Goal: Information Seeking & Learning: Learn about a topic

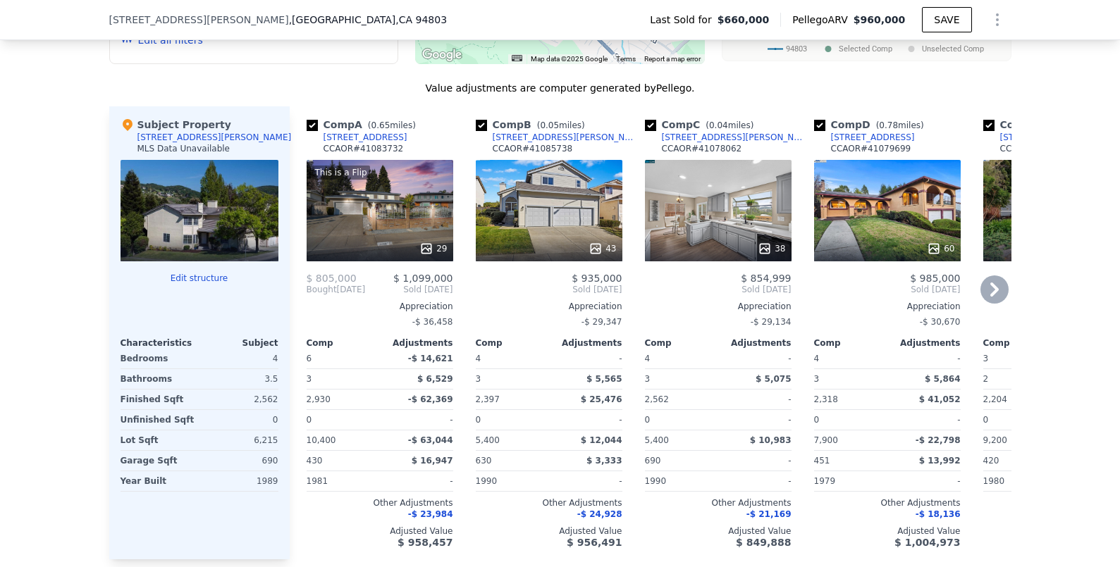
scroll to position [1385, 0]
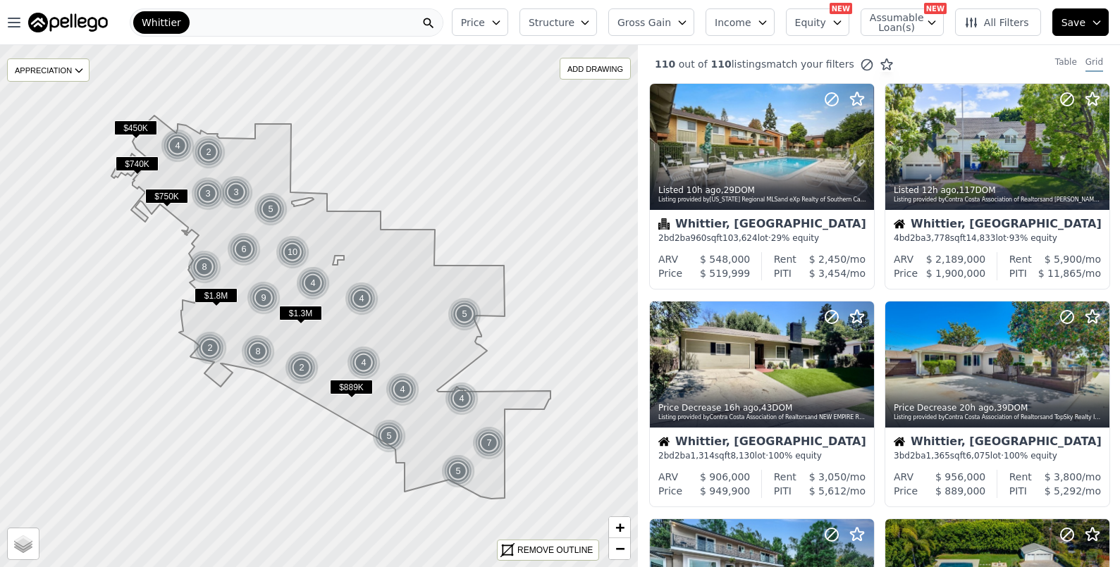
click at [665, 25] on span "Gross Gain" at bounding box center [645, 23] width 54 height 14
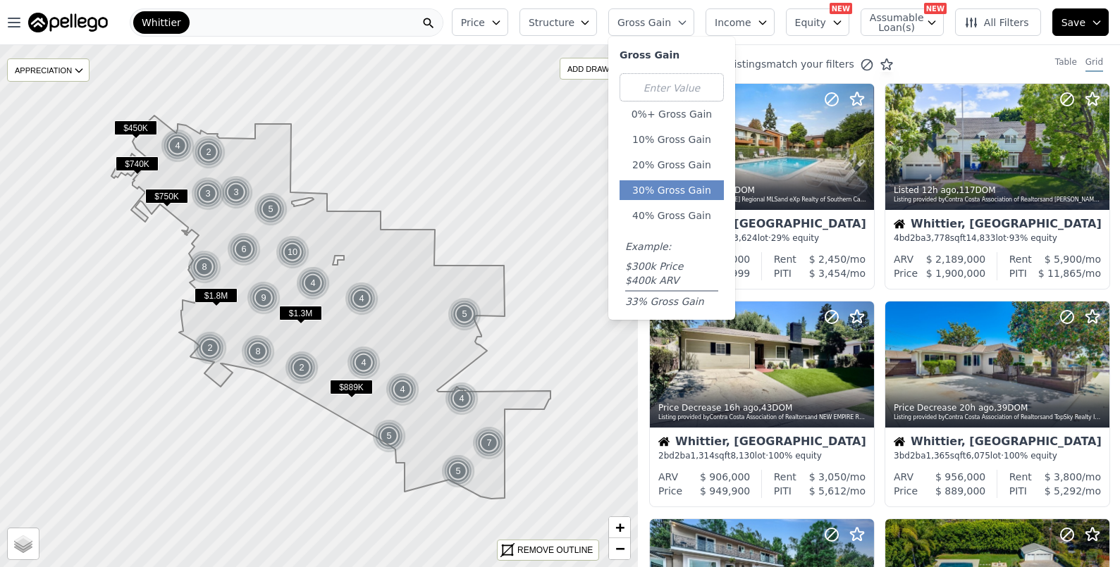
click at [673, 192] on button "30% Gross Gain" at bounding box center [672, 190] width 104 height 20
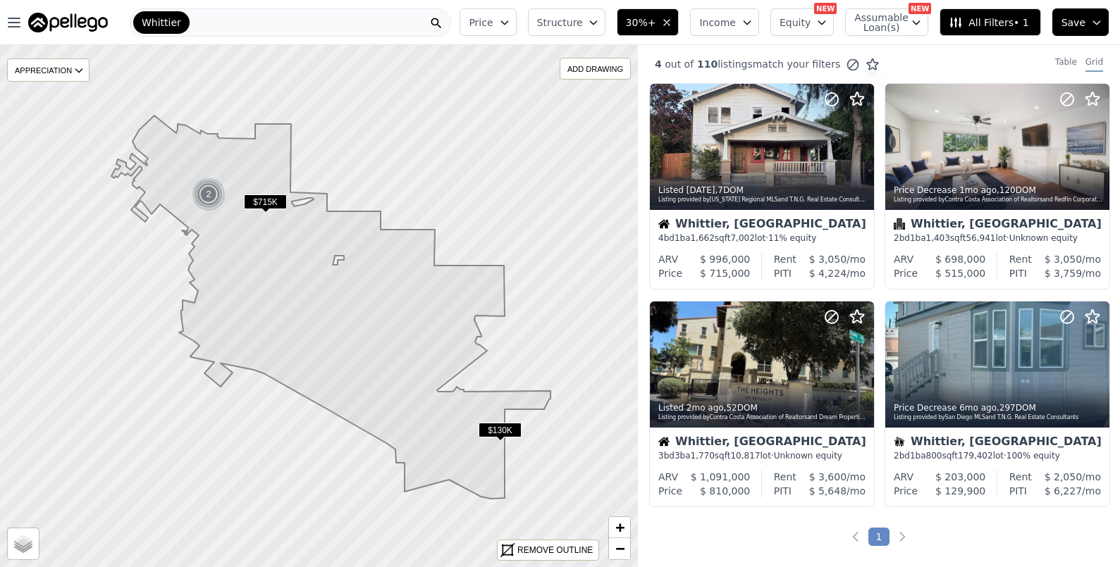
click at [570, 20] on span "Structure" at bounding box center [559, 23] width 45 height 14
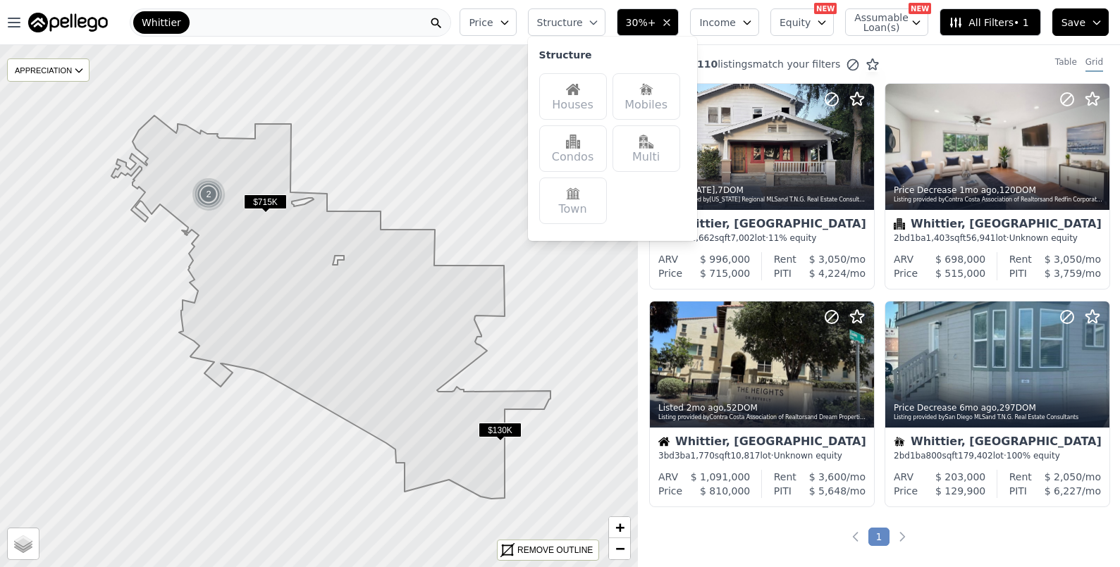
click at [583, 107] on div "Houses" at bounding box center [573, 96] width 68 height 47
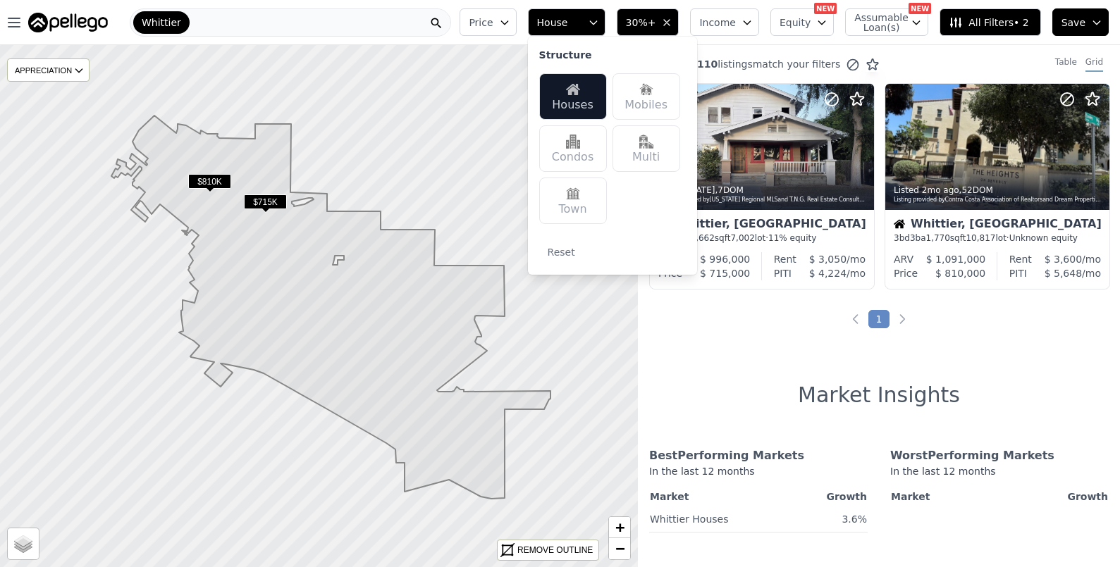
click at [1072, 342] on div "2 out of 110 listings match your filters Table Grid Listed 1w ago , 7 DOM Listi…" at bounding box center [879, 328] width 482 height 567
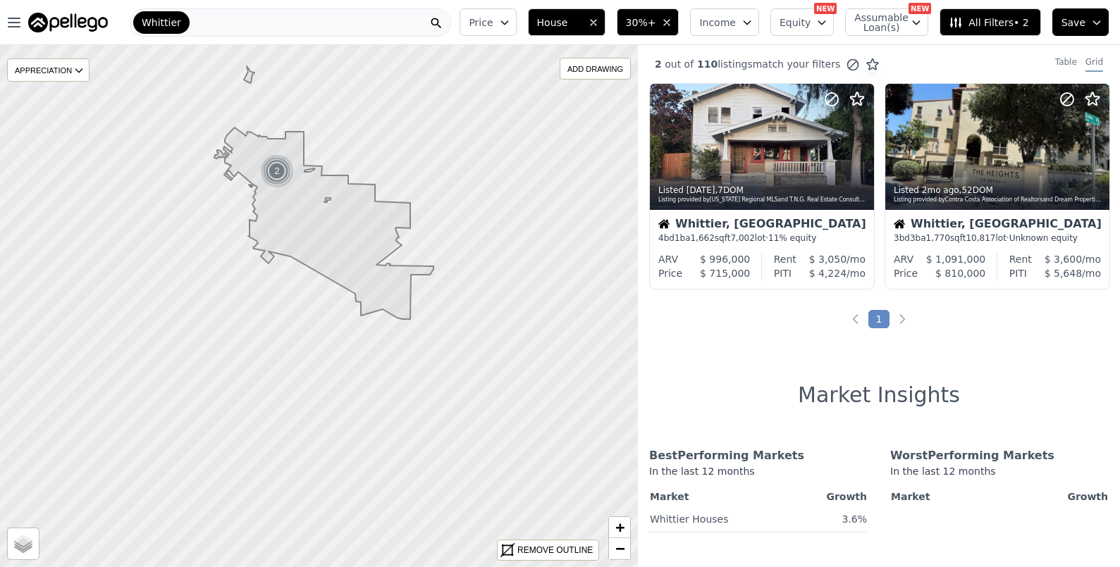
click at [642, 18] on span "30%+" at bounding box center [641, 23] width 30 height 14
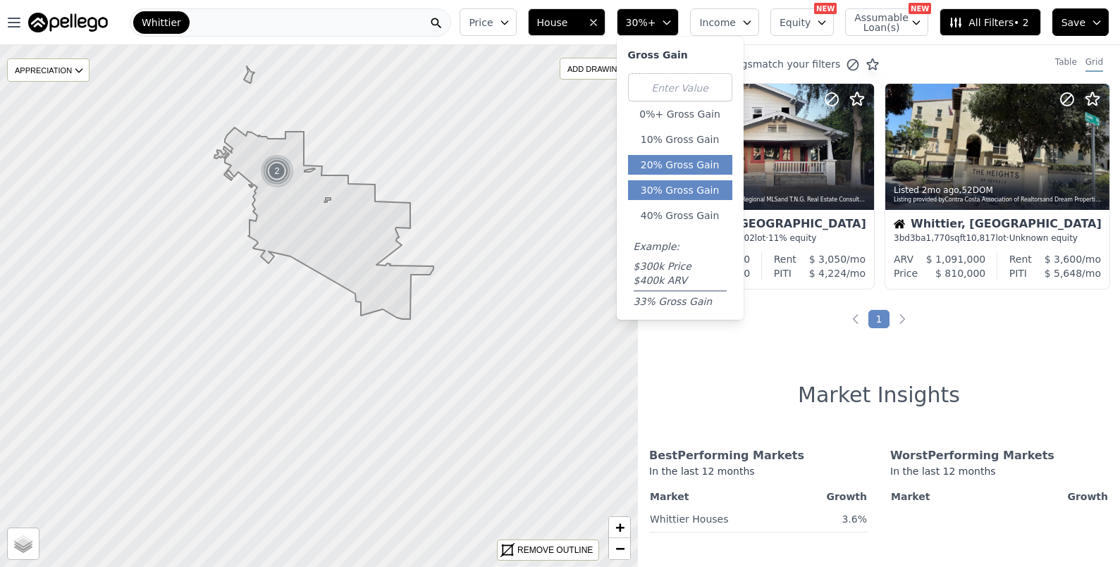
click at [680, 162] on button "20% Gross Gain" at bounding box center [680, 165] width 104 height 20
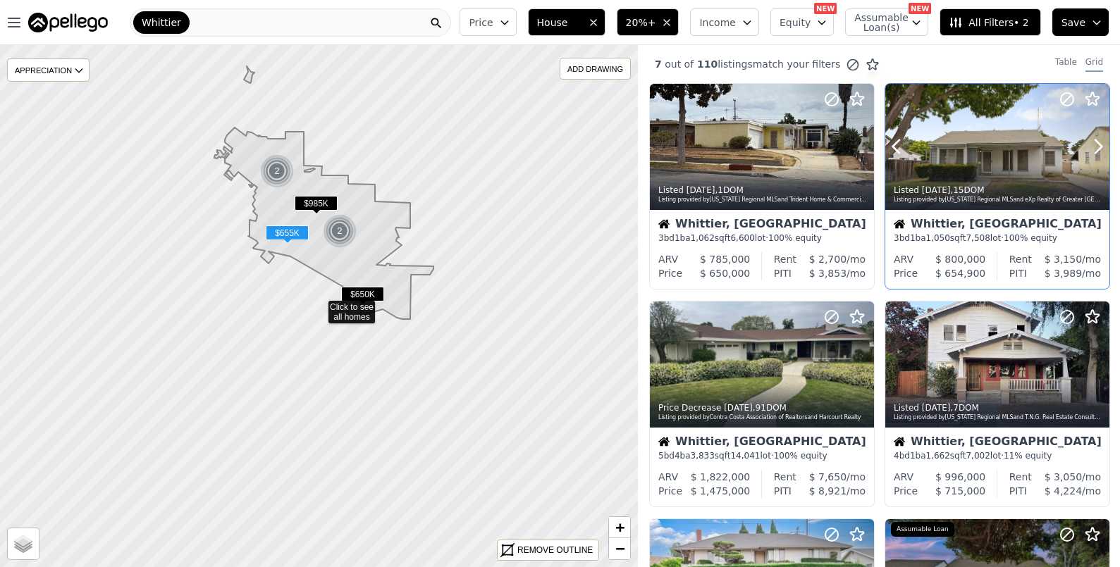
click at [1024, 157] on div at bounding box center [1064, 129] width 90 height 90
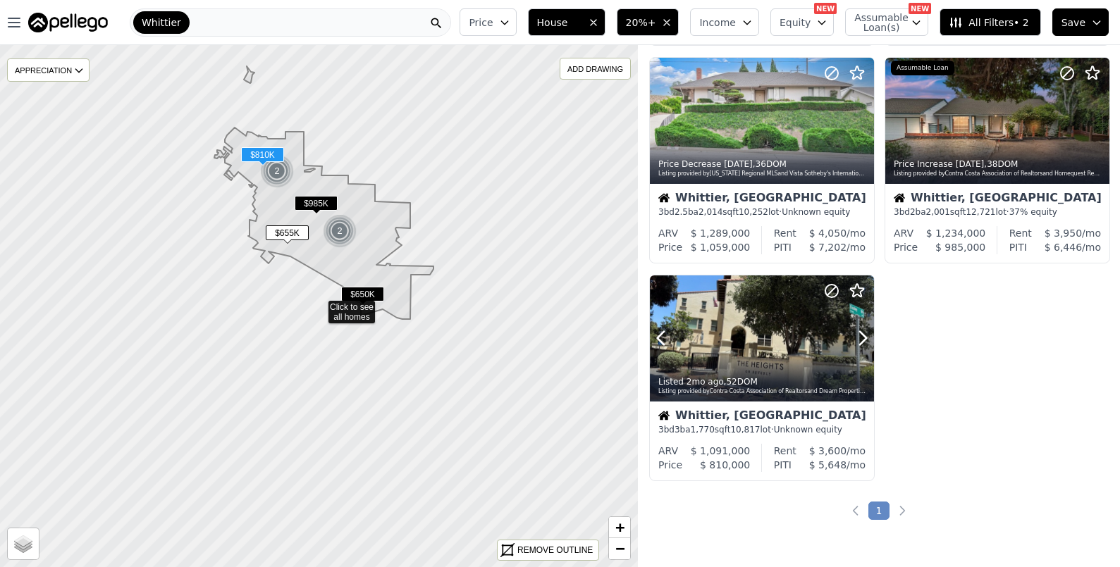
scroll to position [472, 0]
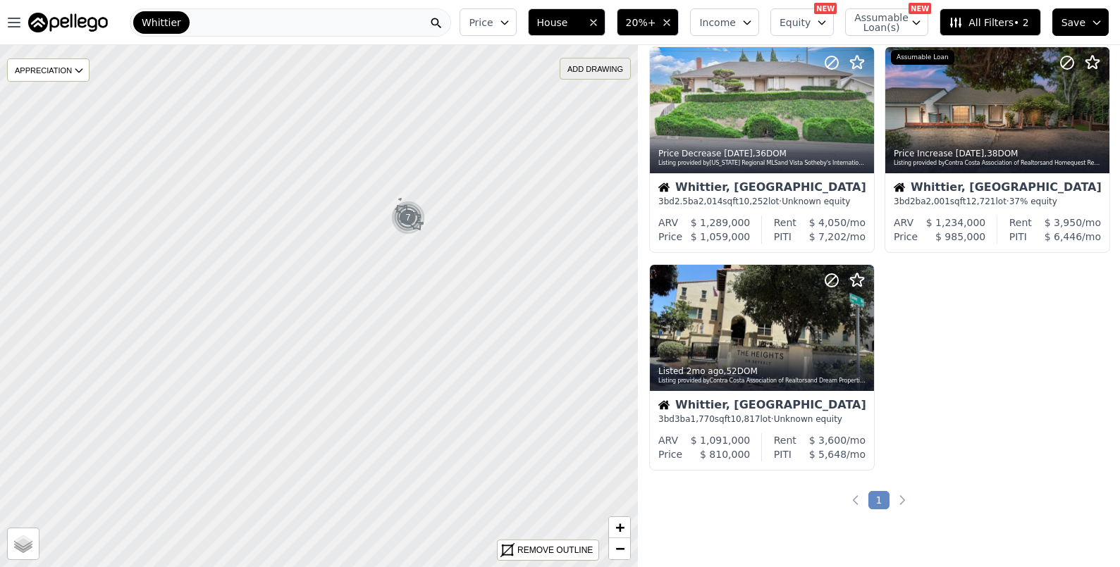
click at [580, 73] on div "ADD DRAWING" at bounding box center [595, 69] width 70 height 20
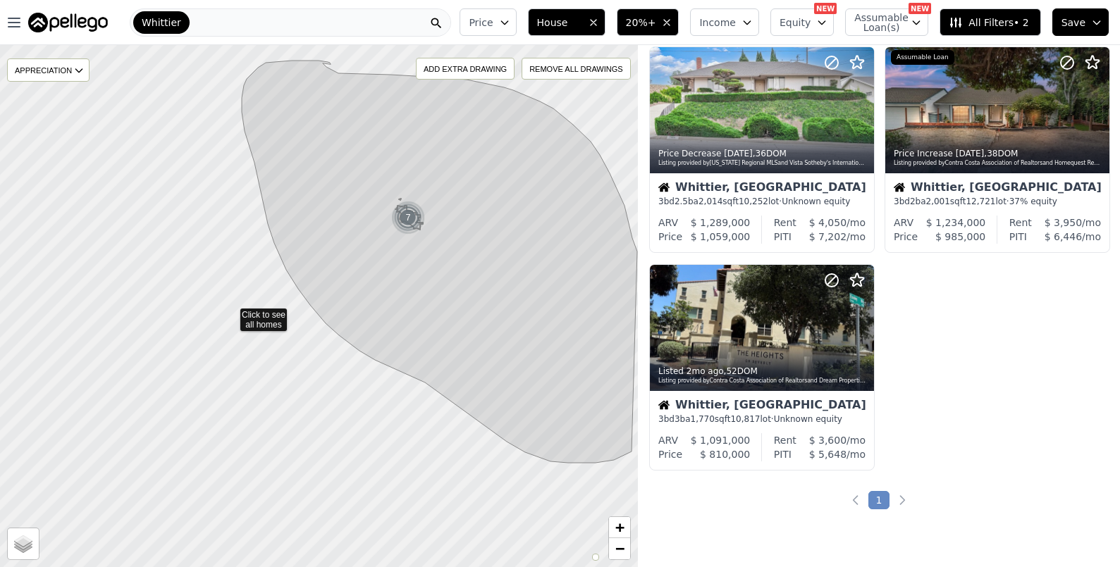
click at [231, 313] on icon at bounding box center [319, 306] width 770 height 631
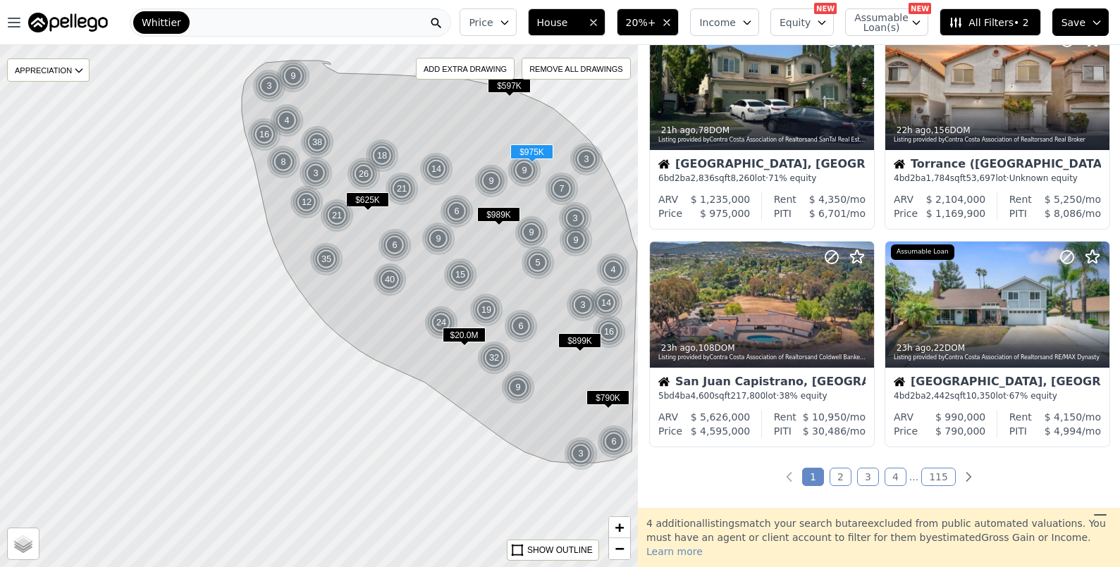
scroll to position [946, 0]
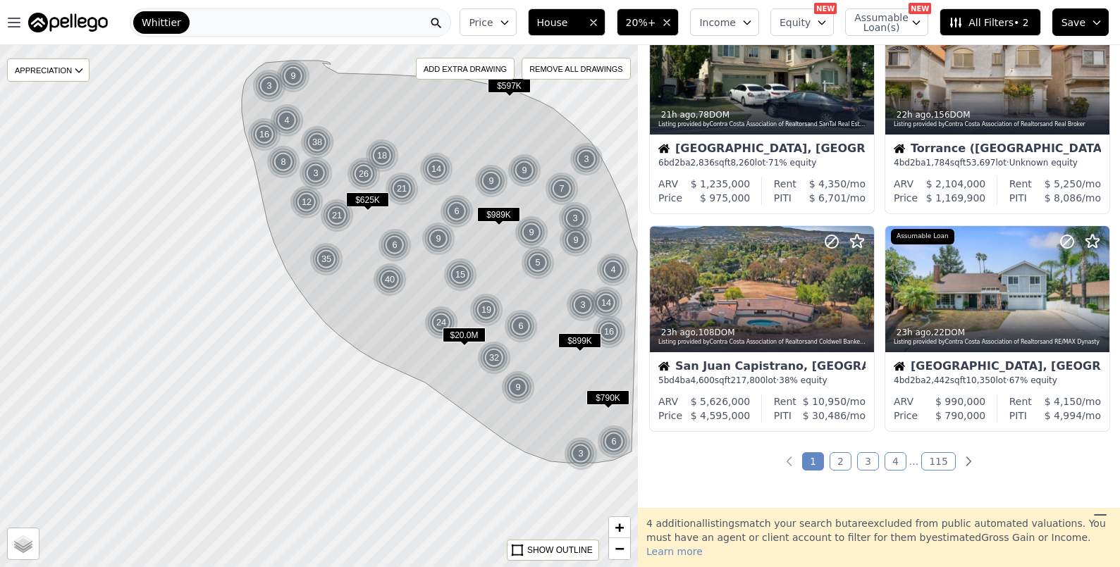
click at [836, 465] on link "2" at bounding box center [841, 462] width 22 height 18
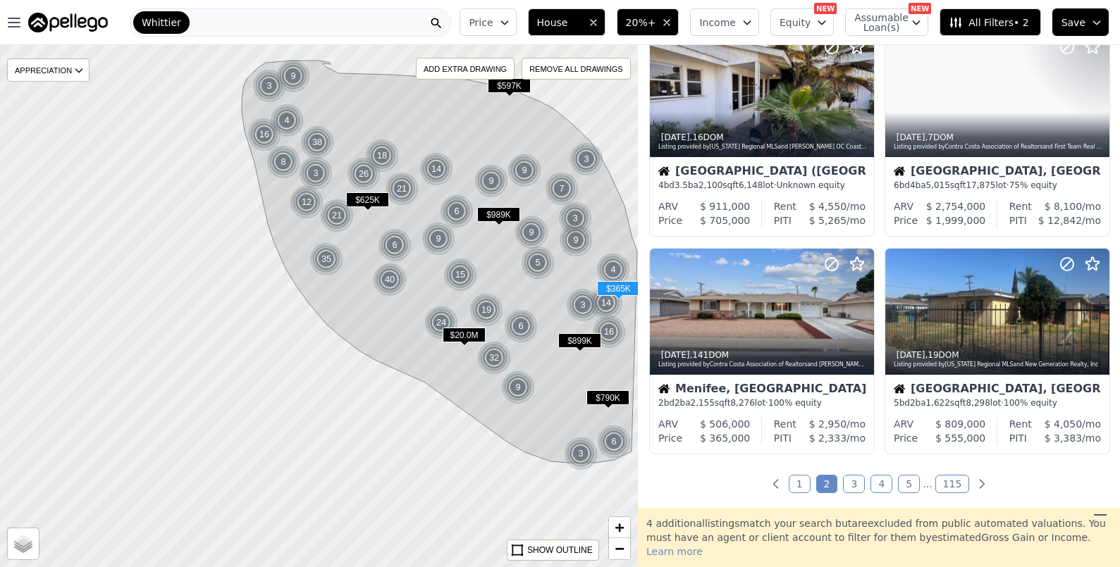
scroll to position [924, 0]
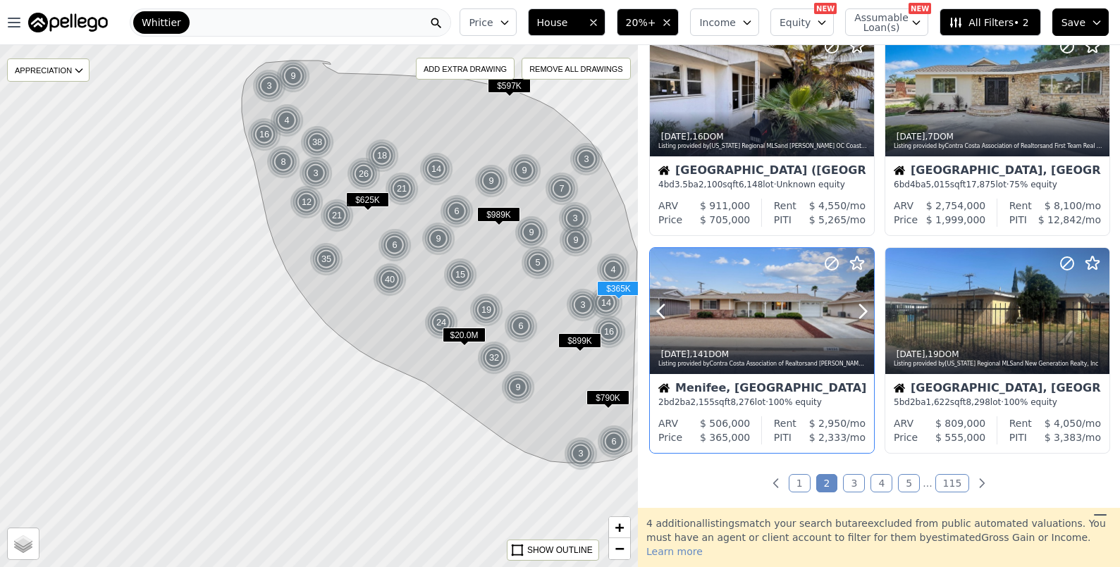
click at [763, 371] on div "1d ago , 141 DOM Listing provided by Contra Costa Association of Realtors and K…" at bounding box center [762, 357] width 224 height 34
click at [857, 484] on link "3" at bounding box center [854, 483] width 22 height 18
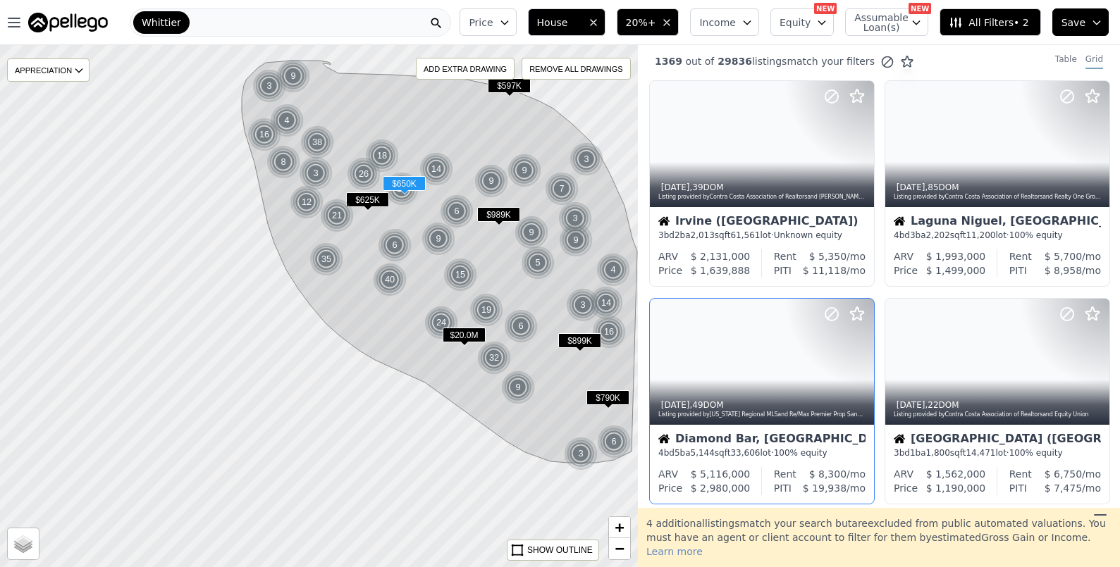
scroll to position [0, 0]
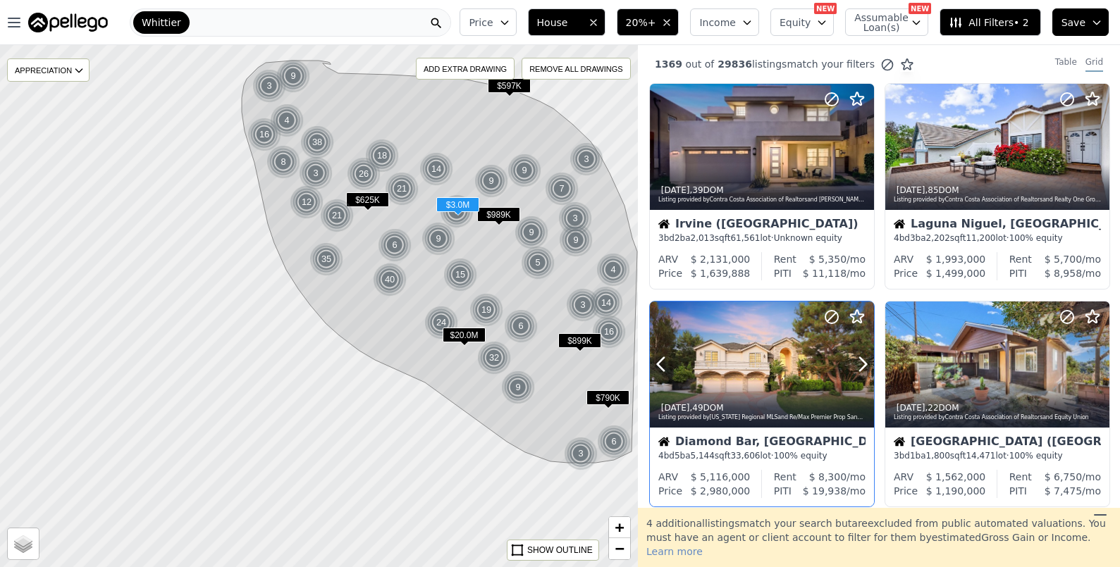
click at [734, 398] on div "1d ago , 49 DOM Listing provided by California Regional MLS and Re/Max Premier …" at bounding box center [762, 411] width 224 height 34
click at [493, 27] on span "Price" at bounding box center [481, 23] width 24 height 14
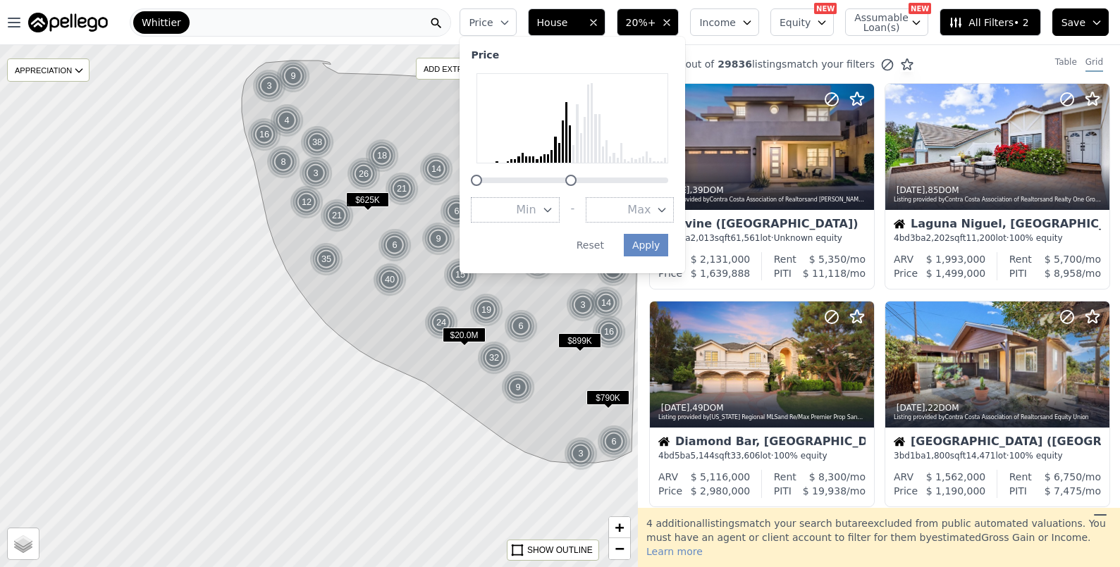
drag, startPoint x: 682, startPoint y: 180, endPoint x: 584, endPoint y: 190, distance: 98.6
click at [584, 190] on div "Price Min - Max Apply Reset" at bounding box center [573, 155] width 226 height 237
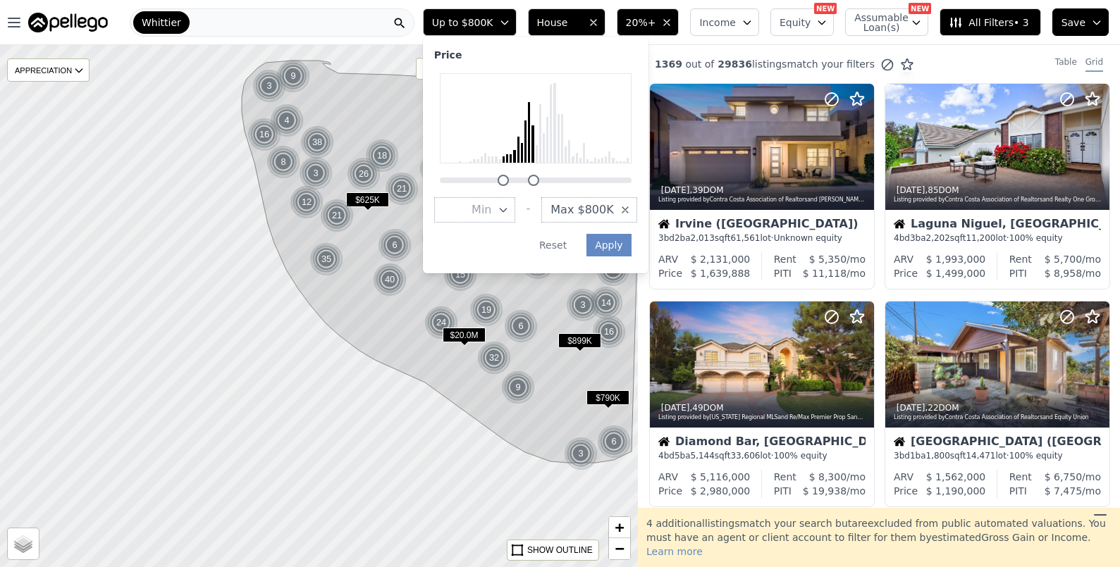
drag, startPoint x: 460, startPoint y: 185, endPoint x: 517, endPoint y: 186, distance: 57.8
click at [517, 186] on div "Price Min - Max $800K Apply Reset" at bounding box center [536, 155] width 226 height 237
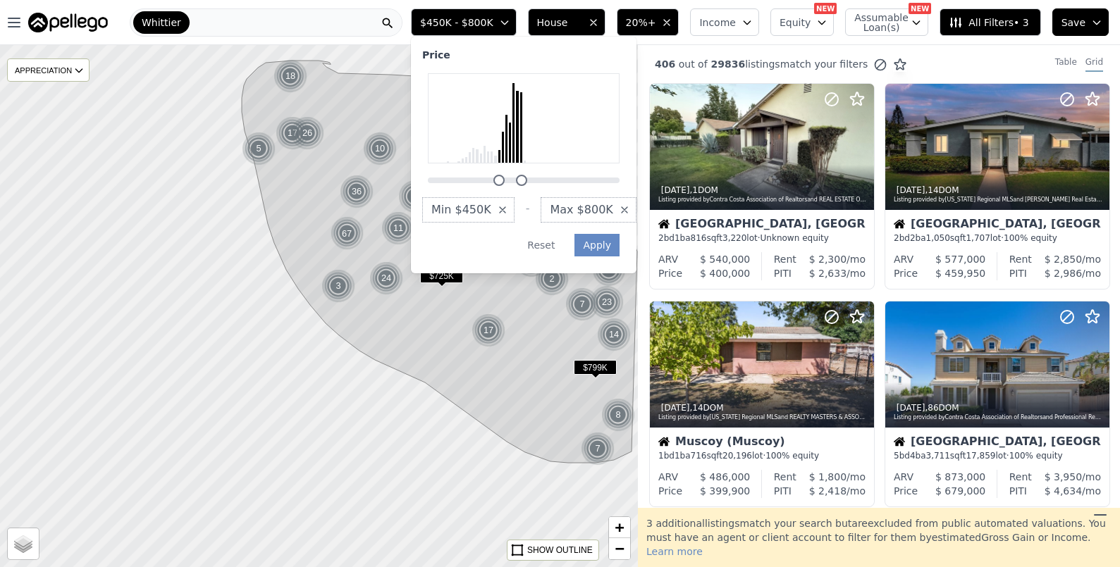
drag, startPoint x: 501, startPoint y: 181, endPoint x: 508, endPoint y: 183, distance: 7.9
click at [505, 183] on div at bounding box center [498, 180] width 11 height 11
drag, startPoint x: 508, startPoint y: 183, endPoint x: 565, endPoint y: 196, distance: 58.0
click at [509, 183] on div at bounding box center [503, 180] width 11 height 11
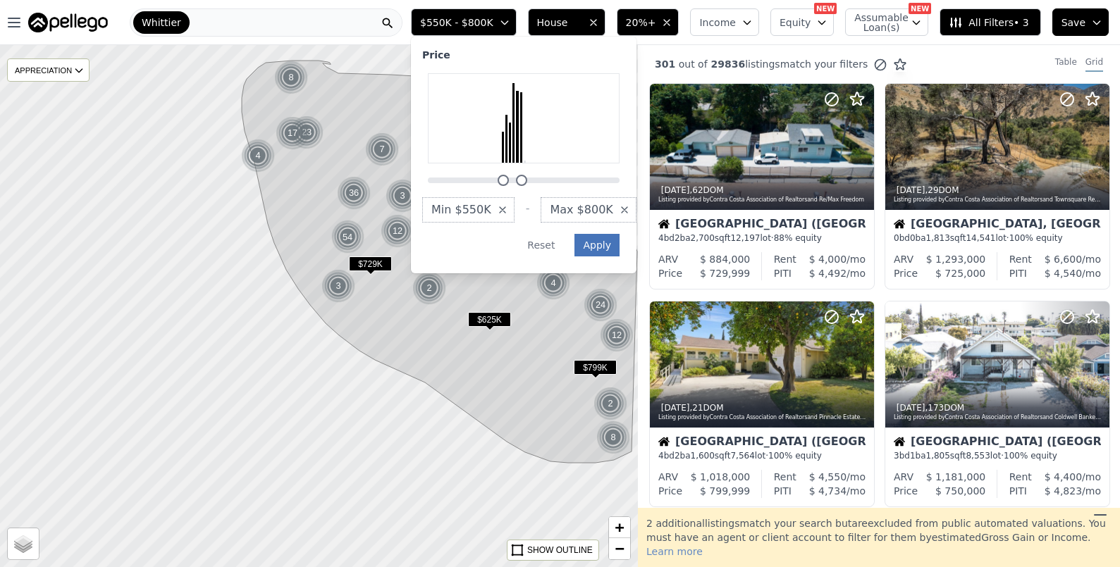
click at [617, 254] on button "Apply" at bounding box center [597, 245] width 45 height 23
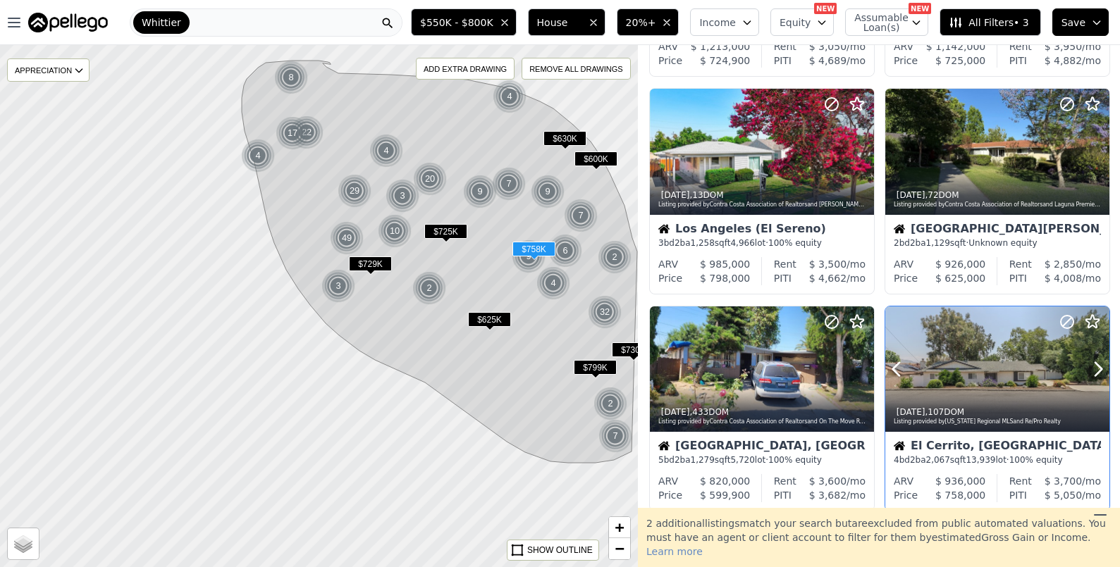
scroll to position [649, 0]
click at [942, 379] on div at bounding box center [997, 369] width 224 height 126
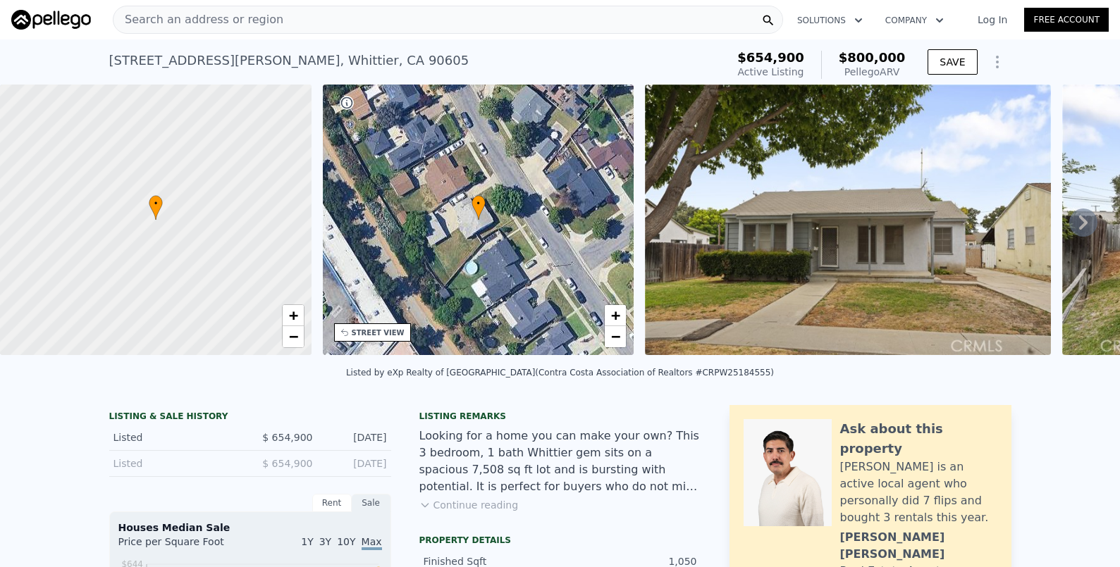
scroll to position [3, 0]
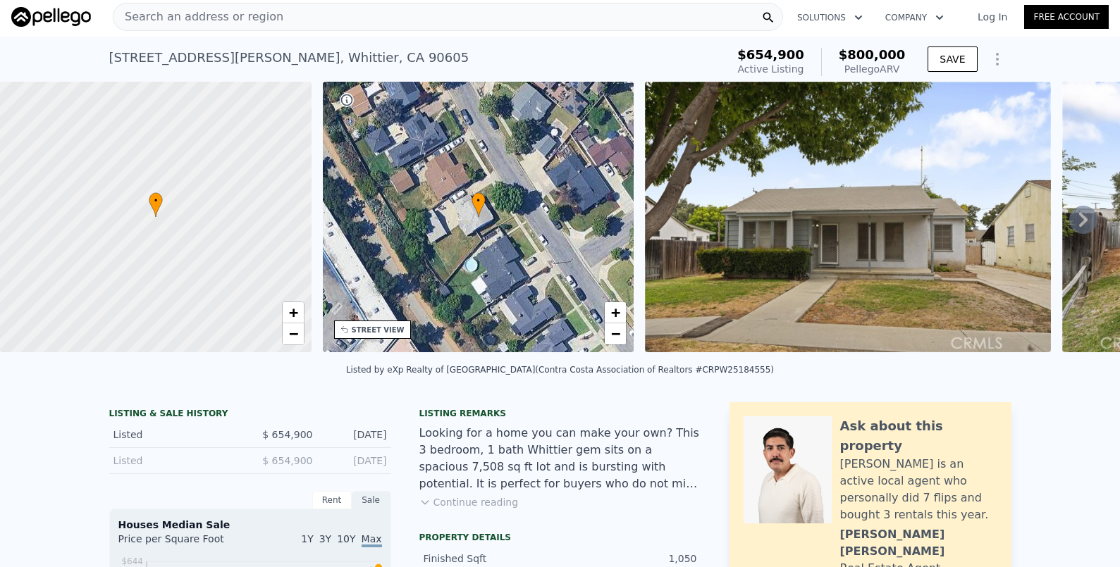
click at [465, 508] on button "Continue reading" at bounding box center [468, 503] width 99 height 14
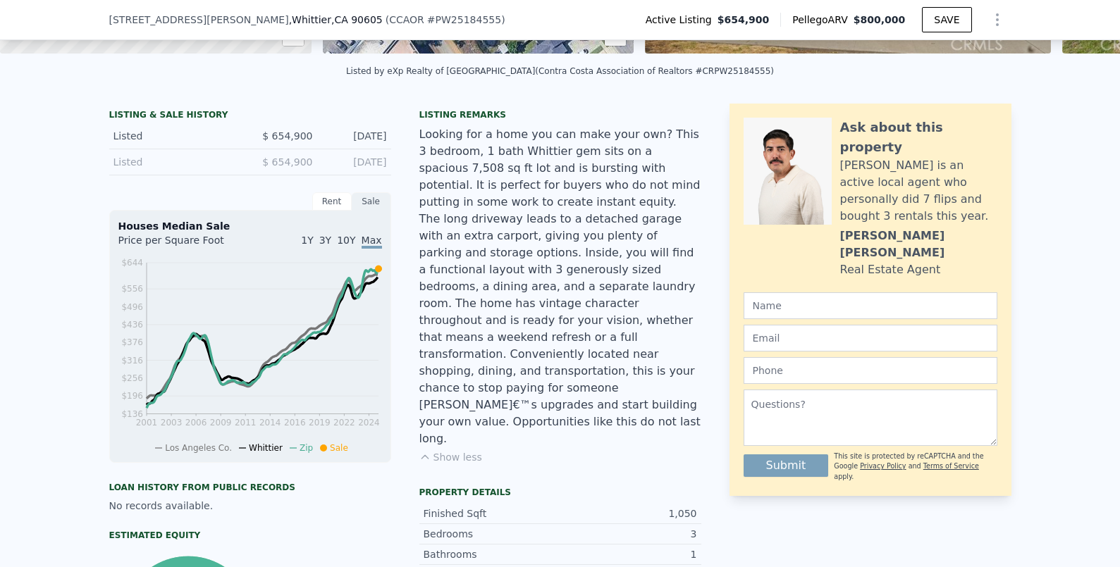
scroll to position [5, 0]
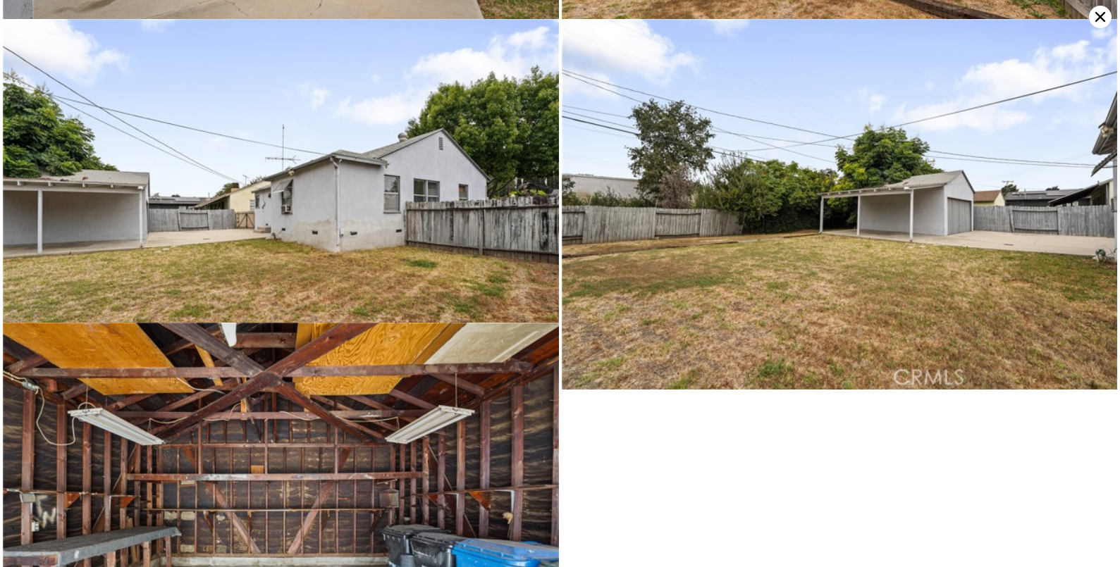
scroll to position [4965, 0]
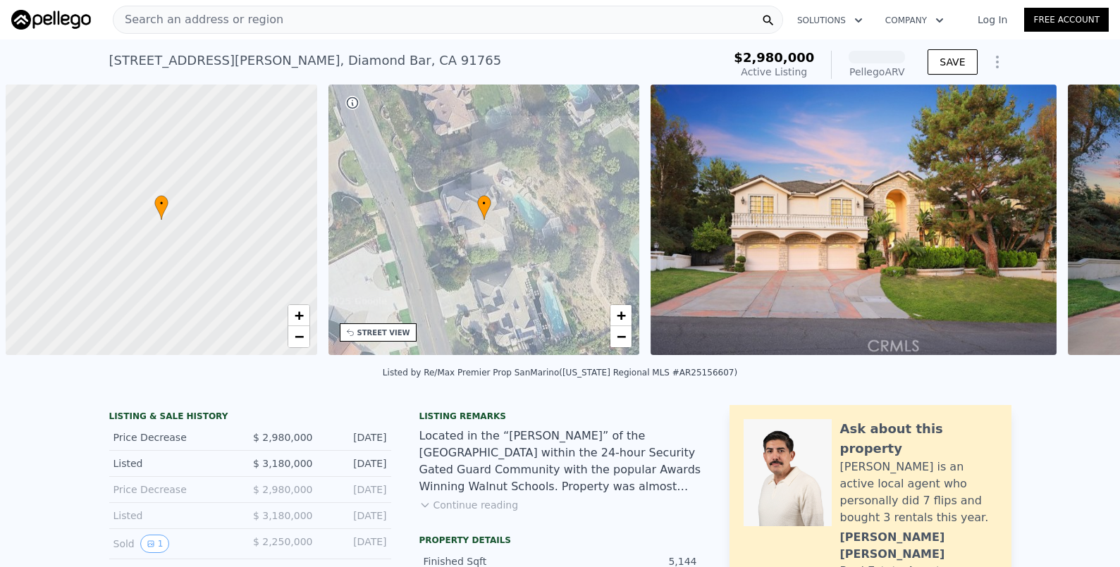
scroll to position [0, 6]
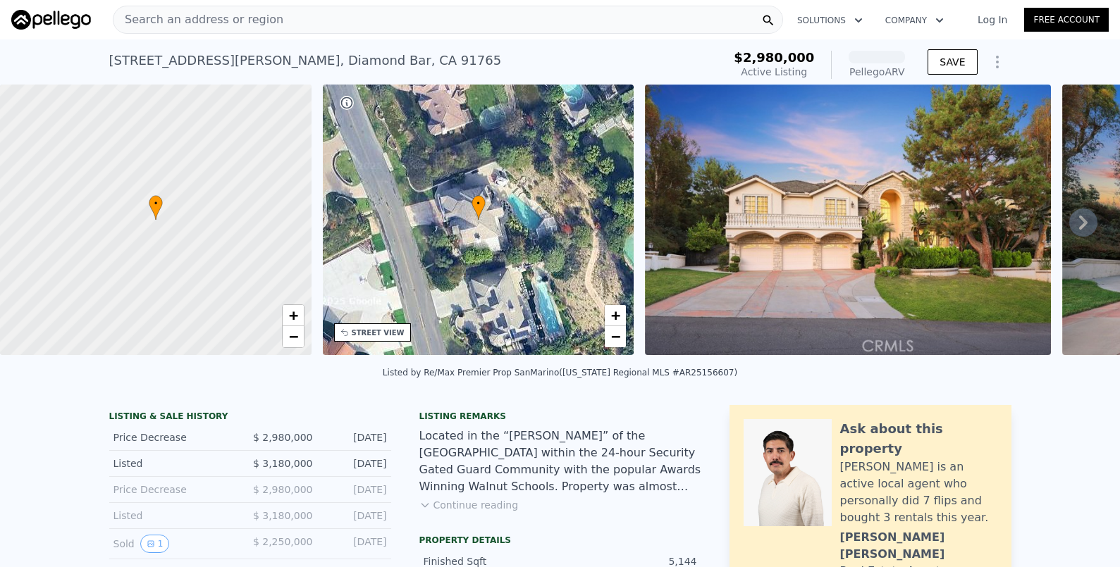
click at [1078, 230] on icon at bounding box center [1083, 223] width 28 height 28
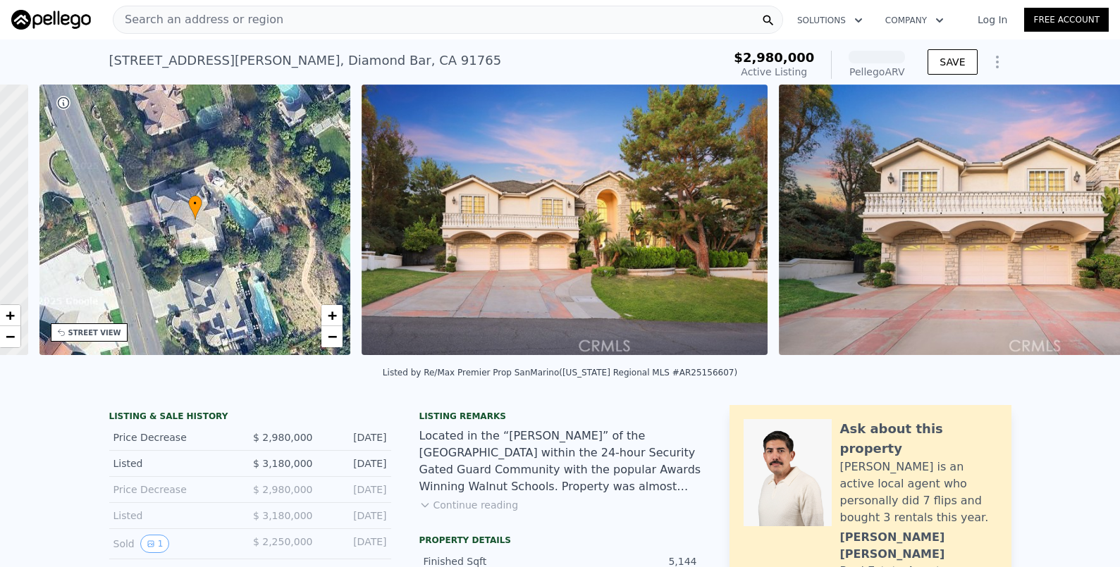
scroll to position [0, 329]
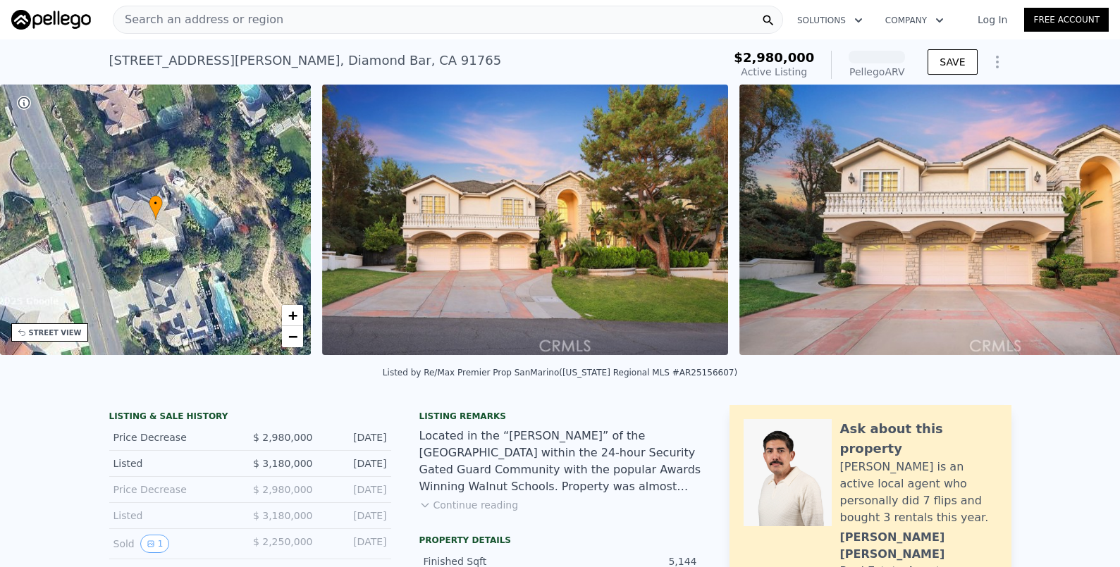
click at [1078, 230] on img at bounding box center [943, 220] width 407 height 271
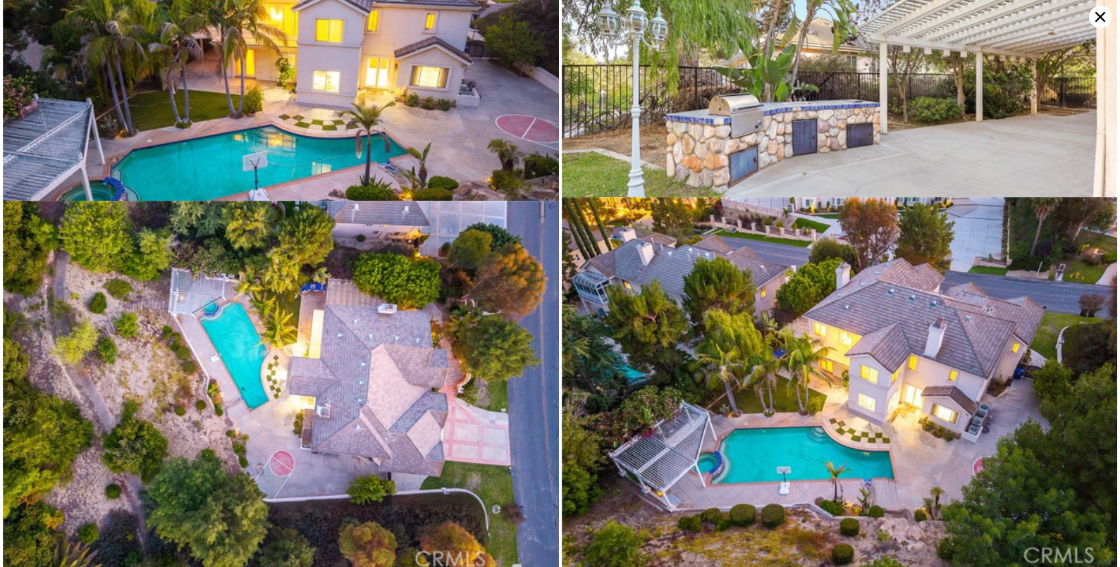
scroll to position [7698, 0]
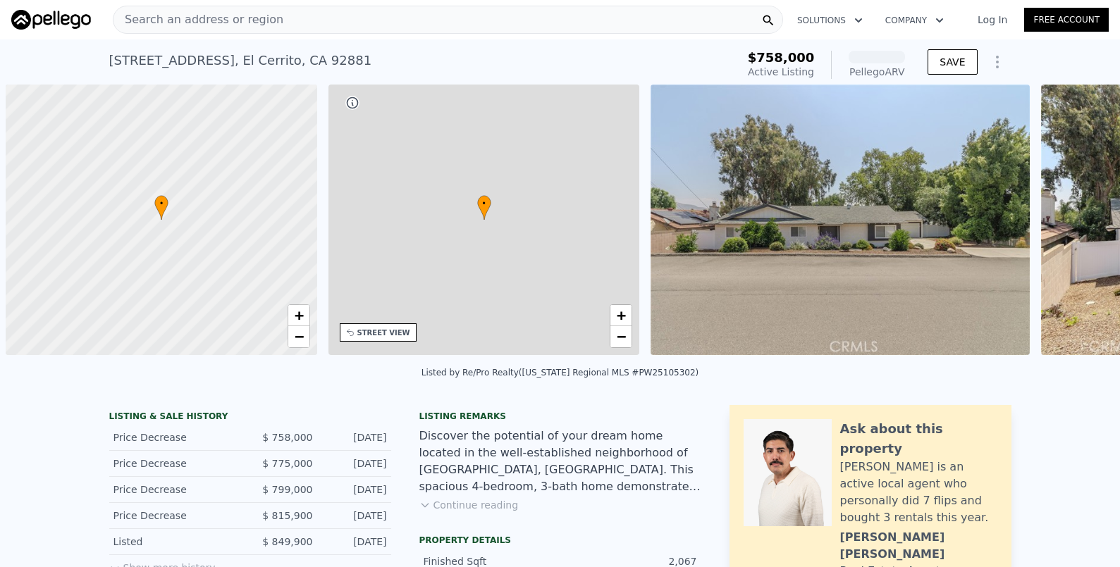
scroll to position [0, 6]
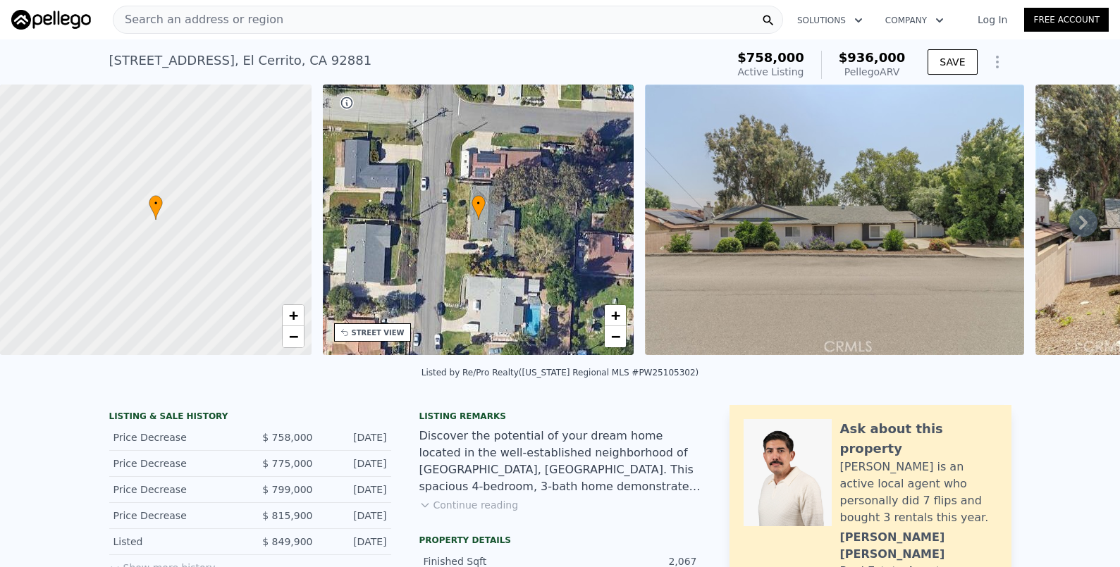
click at [500, 512] on button "Continue reading" at bounding box center [468, 505] width 99 height 14
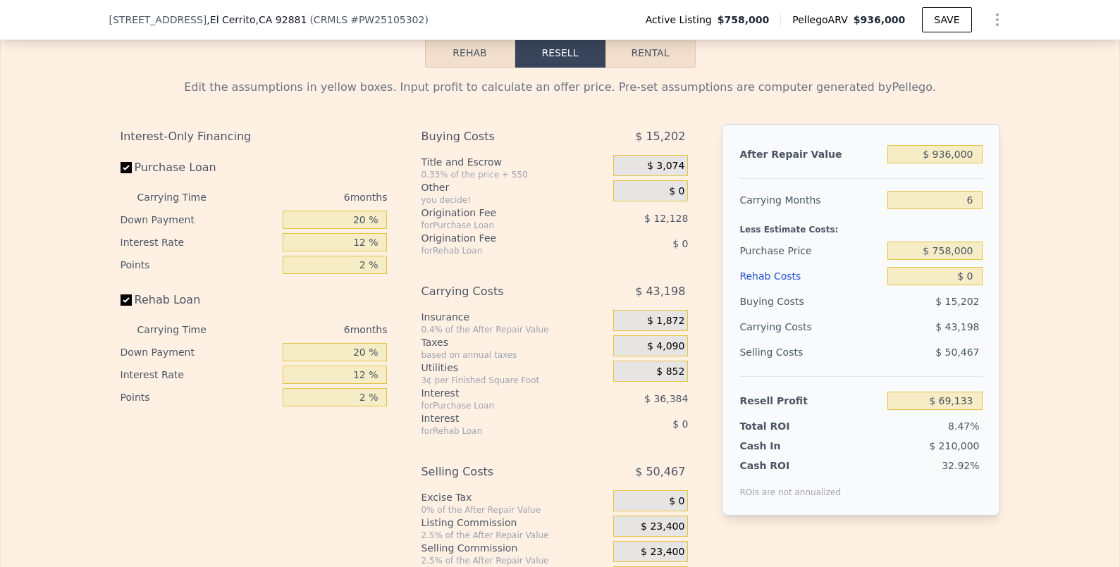
scroll to position [2357, 0]
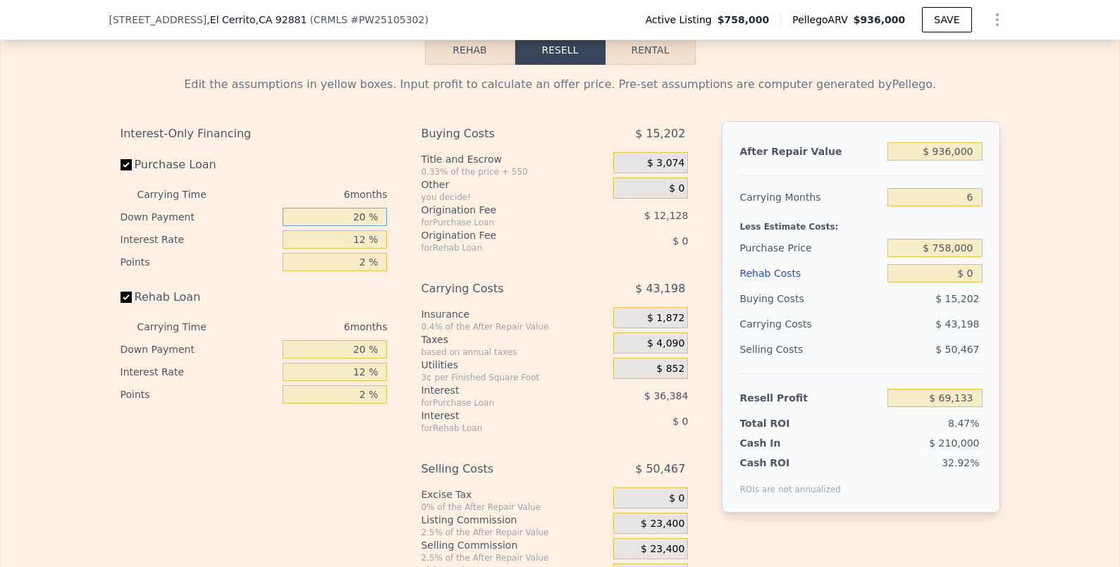
drag, startPoint x: 329, startPoint y: 191, endPoint x: 390, endPoint y: 180, distance: 62.2
click at [390, 180] on div "Interest-Only Financing Purchase Loan Carrying Time 6 months Down Payment 20 % …" at bounding box center [260, 355] width 278 height 468
drag, startPoint x: 343, startPoint y: 317, endPoint x: 399, endPoint y: 321, distance: 56.6
click at [401, 319] on div "Interest-Only Financing Purchase Loan Carrying Time 6 months Down Payment 20 % …" at bounding box center [561, 355] width 880 height 468
type input "77 %"
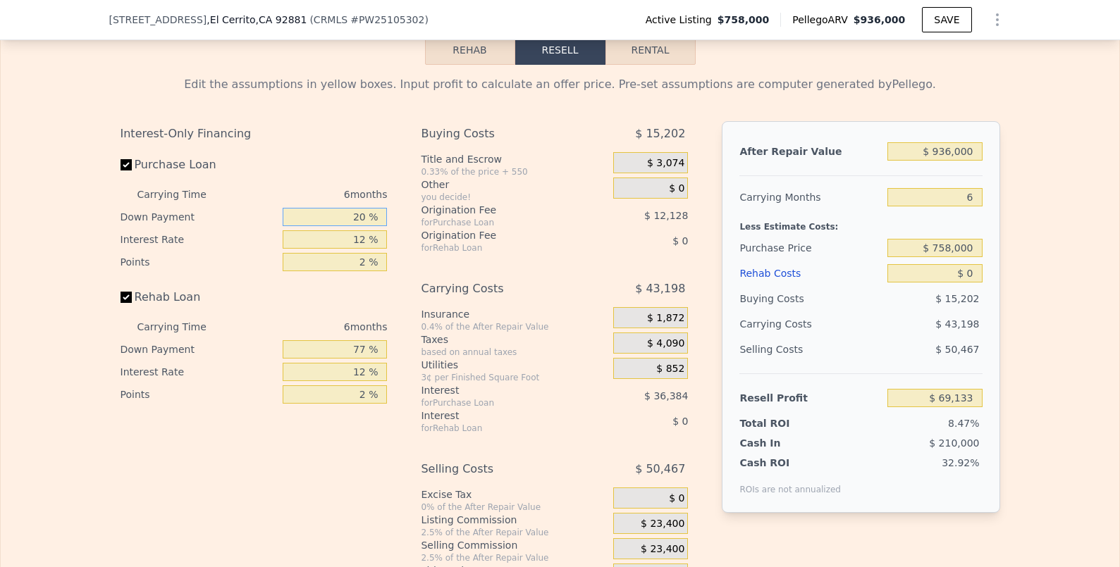
drag, startPoint x: 340, startPoint y: 187, endPoint x: 386, endPoint y: 185, distance: 45.2
click at [384, 186] on div "Interest-Only Financing Purchase Loan Carrying Time 6 months Down Payment 20 % …" at bounding box center [260, 355] width 278 height 468
type input "7 %"
type input "$ 61,252"
type input "7 %"
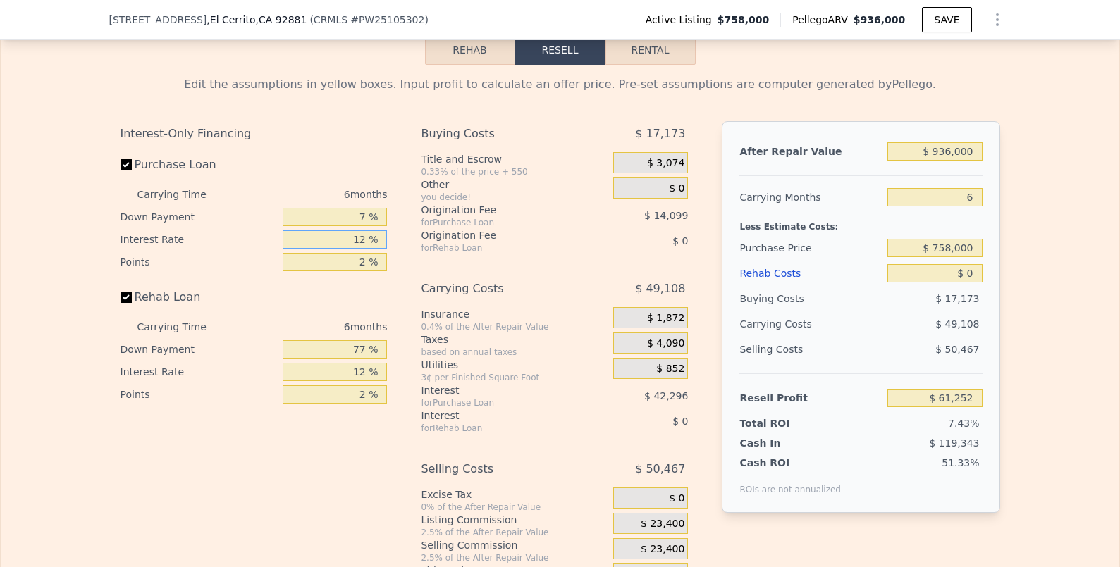
drag, startPoint x: 347, startPoint y: 212, endPoint x: 365, endPoint y: 256, distance: 47.4
click at [388, 211] on div "Interest-Only Financing Purchase Loan Carrying Time 6 months Down Payment 7 % I…" at bounding box center [260, 355] width 278 height 468
click at [346, 316] on div "6 months" at bounding box center [311, 327] width 153 height 23
drag, startPoint x: 339, startPoint y: 325, endPoint x: 396, endPoint y: 326, distance: 57.1
click at [396, 326] on div "Interest-Only Financing Purchase Loan Carrying Time 6 months Down Payment 7 % I…" at bounding box center [561, 355] width 880 height 468
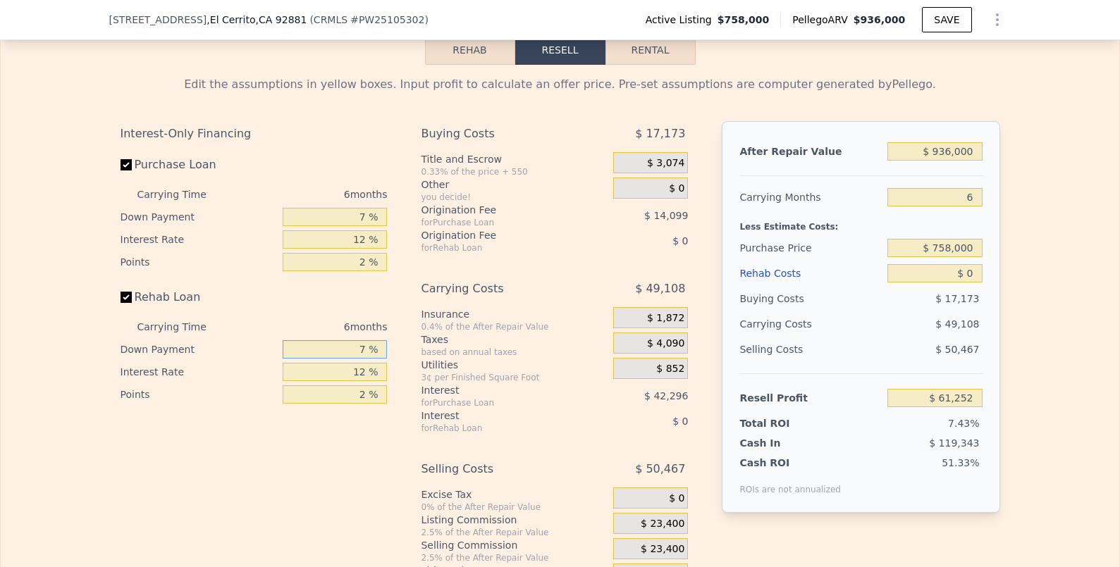
type input "7 %"
click at [365, 420] on div "Interest-Only Financing Purchase Loan Carrying Time 6 months Down Payment 7 % I…" at bounding box center [260, 355] width 278 height 468
drag, startPoint x: 345, startPoint y: 237, endPoint x: 391, endPoint y: 234, distance: 46.6
click at [391, 234] on div "Interest-Only Financing Purchase Loan Carrying Time 6 months Down Payment 7 % I…" at bounding box center [260, 355] width 278 height 468
type input "1 %"
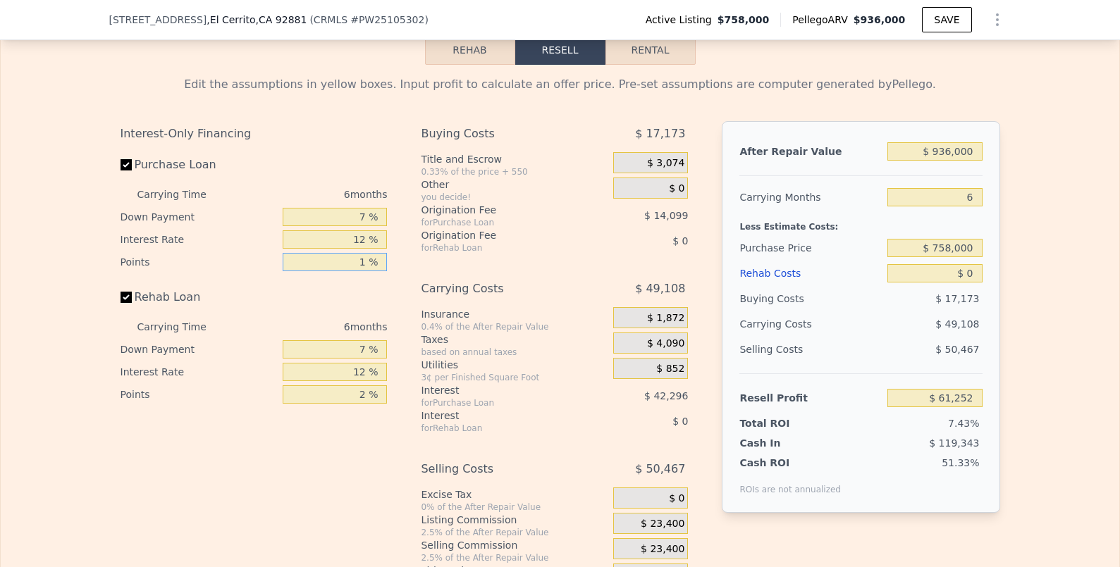
type input "$ 68,302"
type input "1 %"
drag, startPoint x: 344, startPoint y: 370, endPoint x: 405, endPoint y: 371, distance: 60.6
click at [405, 372] on div "Interest-Only Financing Purchase Loan Carrying Time 6 months Down Payment 7 % I…" at bounding box center [561, 355] width 880 height 468
type input "1 %"
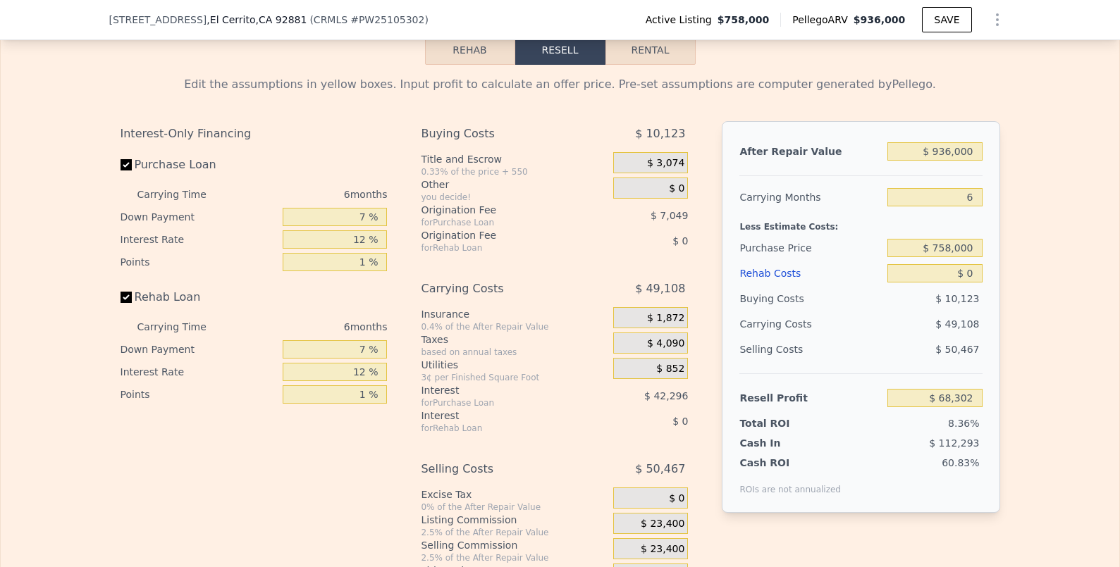
click at [326, 466] on div "Interest-Only Financing Purchase Loan Carrying Time 6 months Down Payment 7 % I…" at bounding box center [260, 355] width 278 height 468
click at [930, 185] on div "6" at bounding box center [935, 197] width 94 height 25
click at [930, 188] on input "6" at bounding box center [935, 197] width 94 height 18
drag, startPoint x: 932, startPoint y: 170, endPoint x: 1000, endPoint y: 176, distance: 68.7
click at [1000, 176] on div "Edit the assumptions in yellow boxes. Input profit to calculate an offer price.…" at bounding box center [560, 327] width 902 height 524
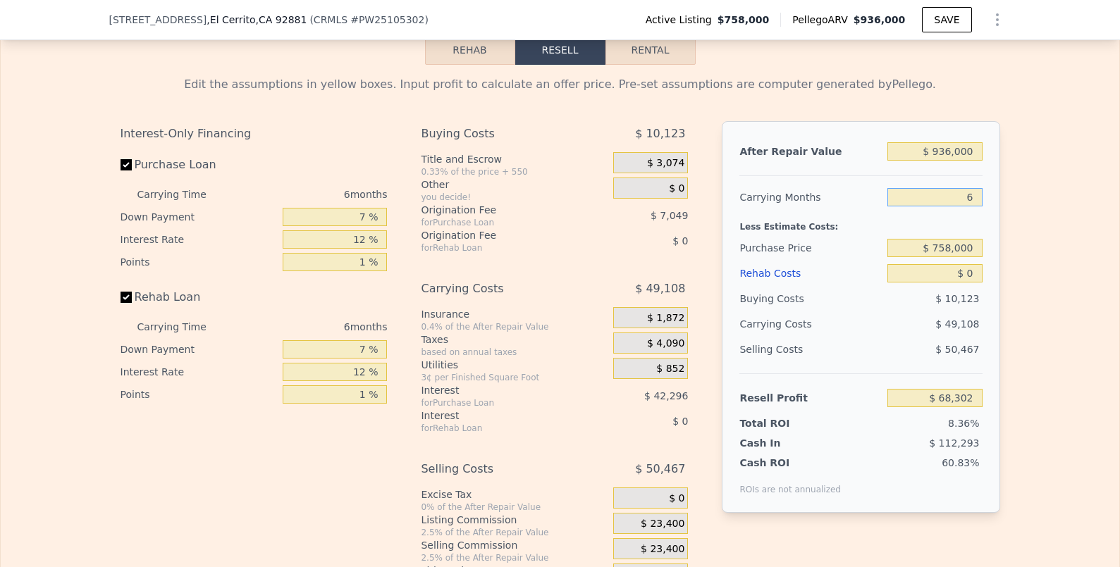
type input "4"
type input "$ 84,672"
type input "4"
click at [1005, 232] on div "Edit the assumptions in yellow boxes. Input profit to calculate an offer price.…" at bounding box center [560, 327] width 902 height 524
drag, startPoint x: 921, startPoint y: 247, endPoint x: 999, endPoint y: 256, distance: 78.0
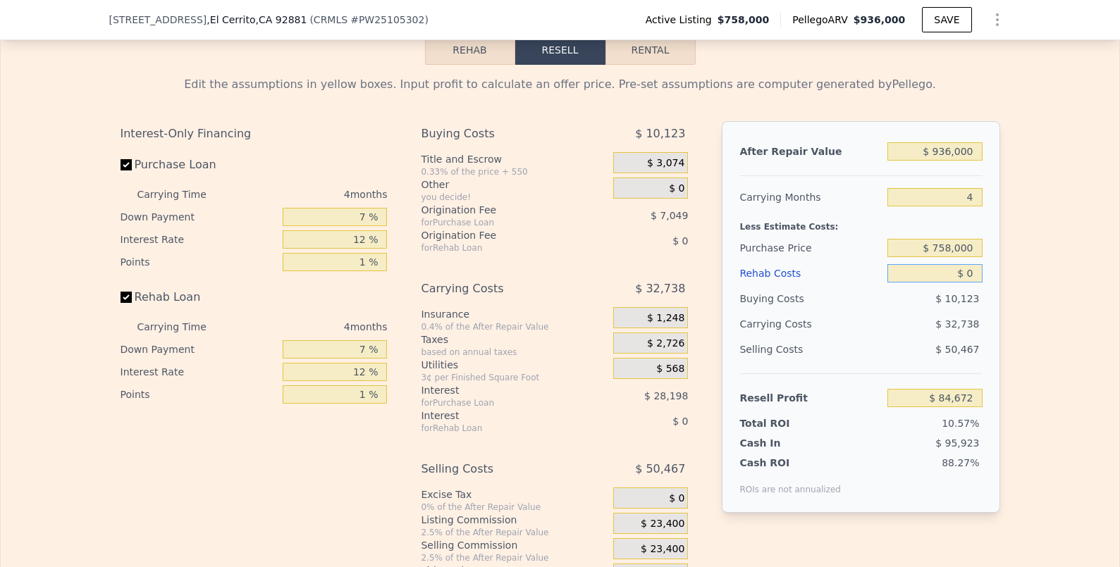
click at [999, 256] on div "Edit the assumptions in yellow boxes. Input profit to calculate an offer price.…" at bounding box center [560, 327] width 902 height 524
type input "$ 50"
type input "$ 84,622"
type input "$ 500"
type input "$ 84,147"
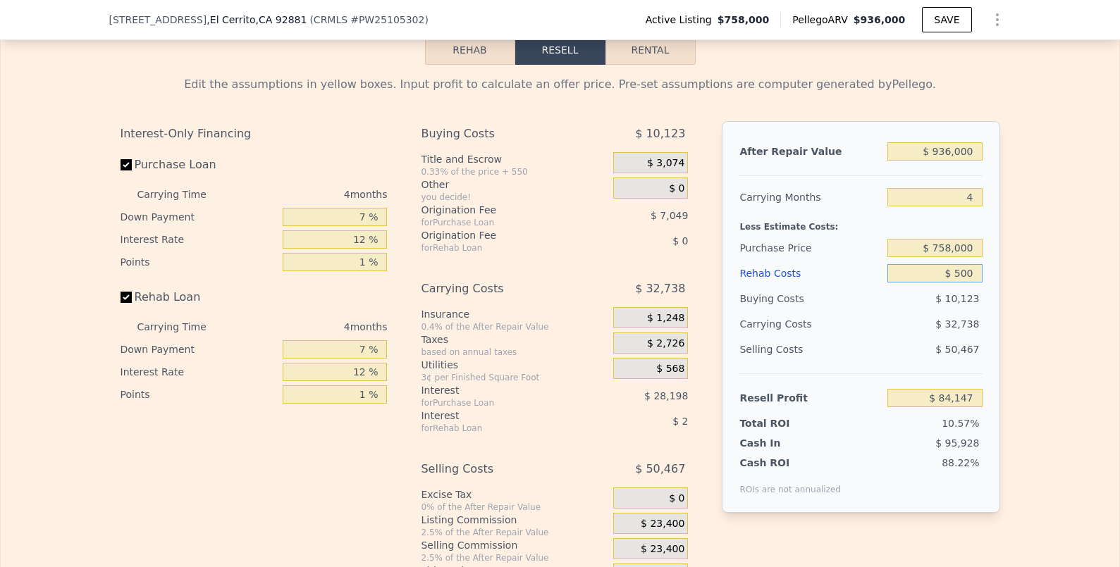
type input "$ 5,000"
type input "$ 79,437"
type input "$ 50,000"
type input "$ 32,347"
type input "$ 50,000"
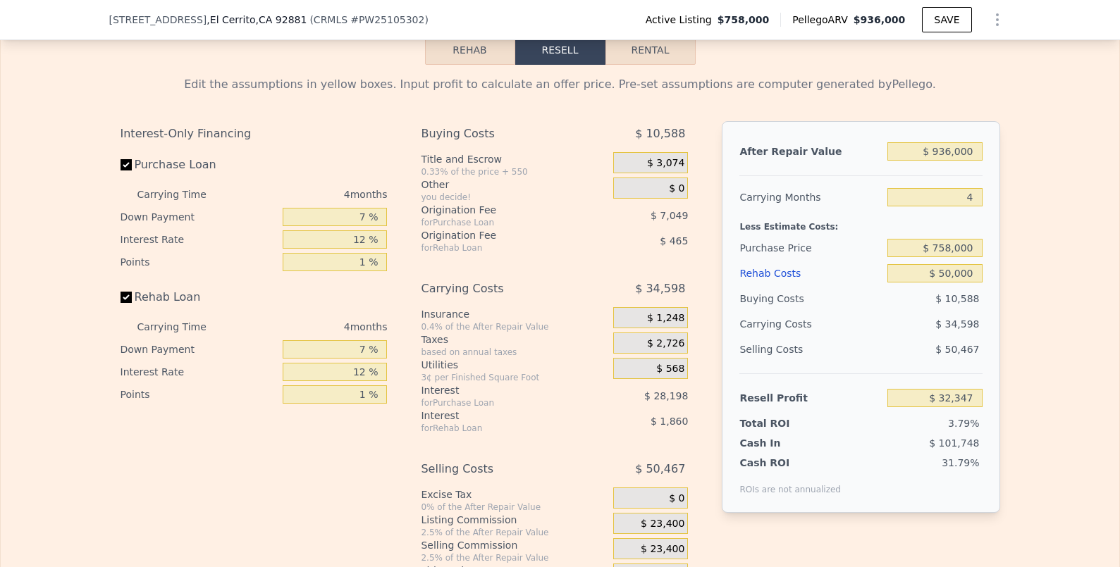
click at [1031, 257] on div "Edit the assumptions in yellow boxes. Input profit to calculate an offer price.…" at bounding box center [560, 327] width 1119 height 524
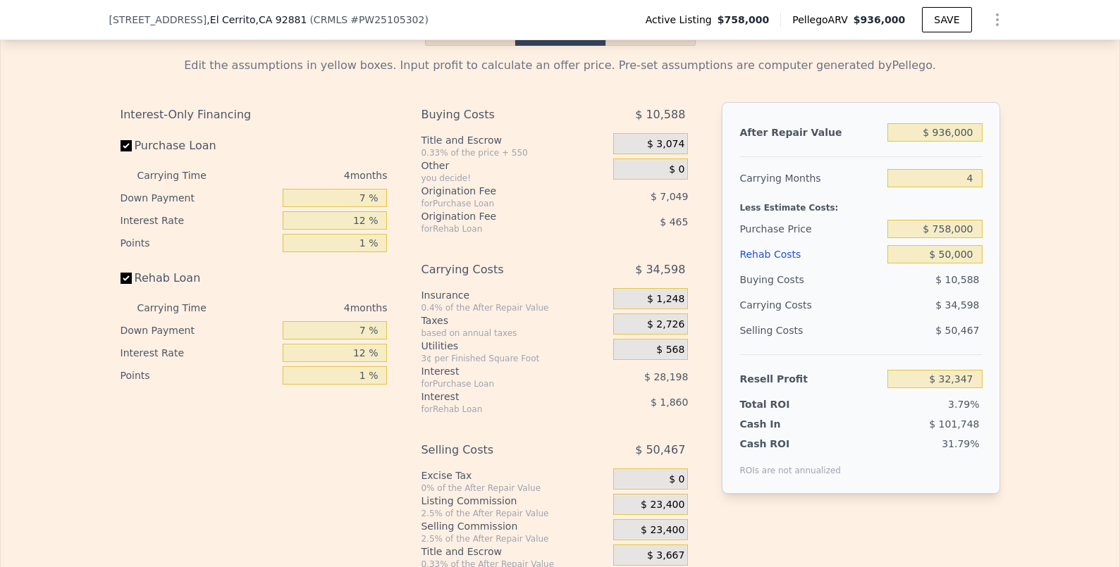
scroll to position [2379, 0]
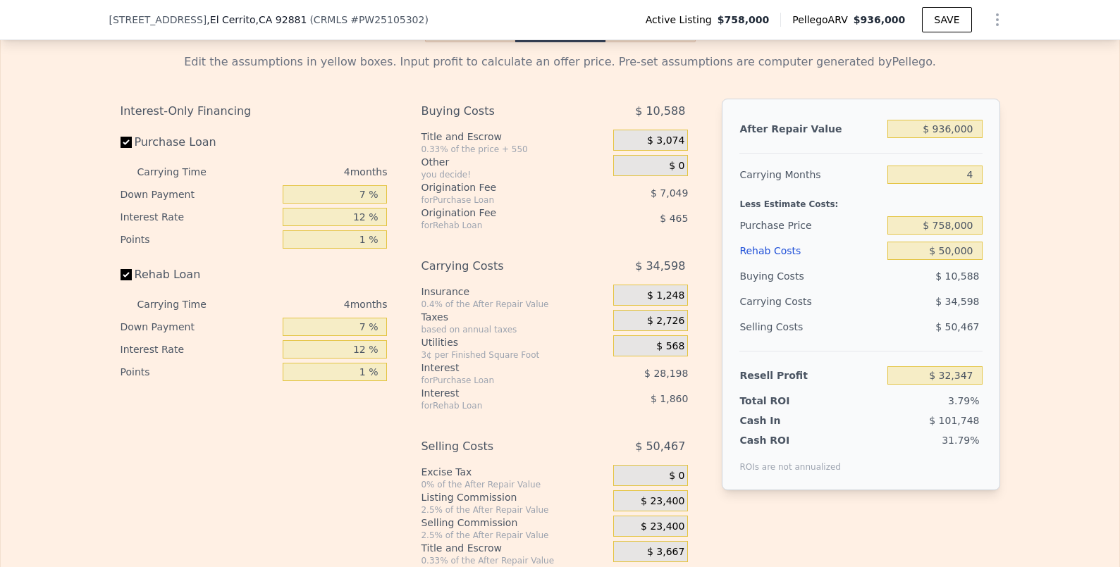
click at [670, 521] on span "$ 23,400" at bounding box center [663, 527] width 44 height 13
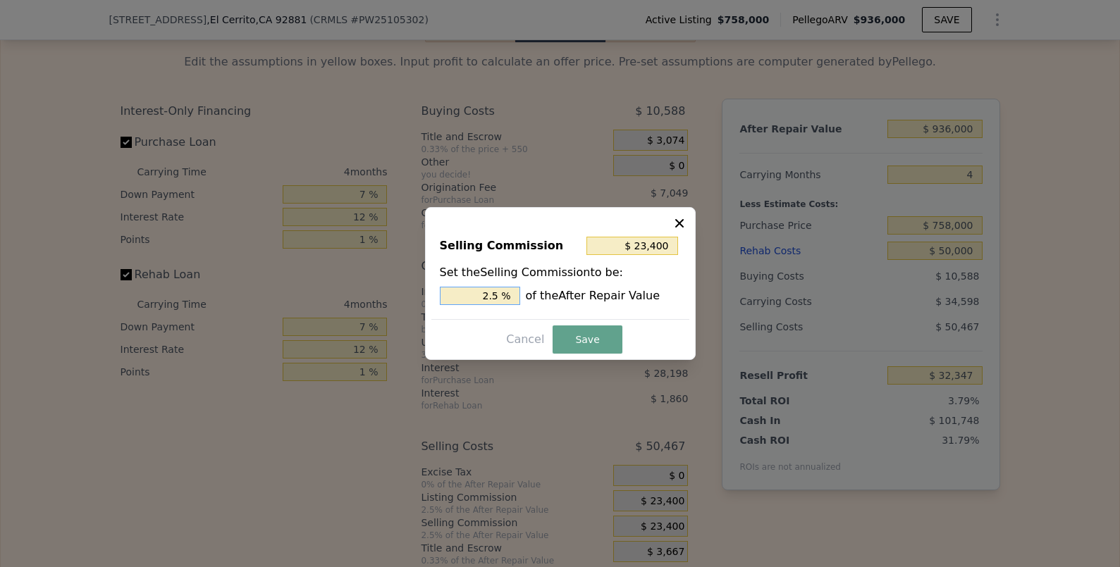
click at [479, 300] on input "2.5 %" at bounding box center [480, 296] width 80 height 18
drag, startPoint x: 477, startPoint y: 298, endPoint x: 529, endPoint y: 297, distance: 51.5
click at [529, 297] on div "2.5 % of the After Repair Value" at bounding box center [560, 296] width 241 height 18
type input "$ 0"
type input "0 %"
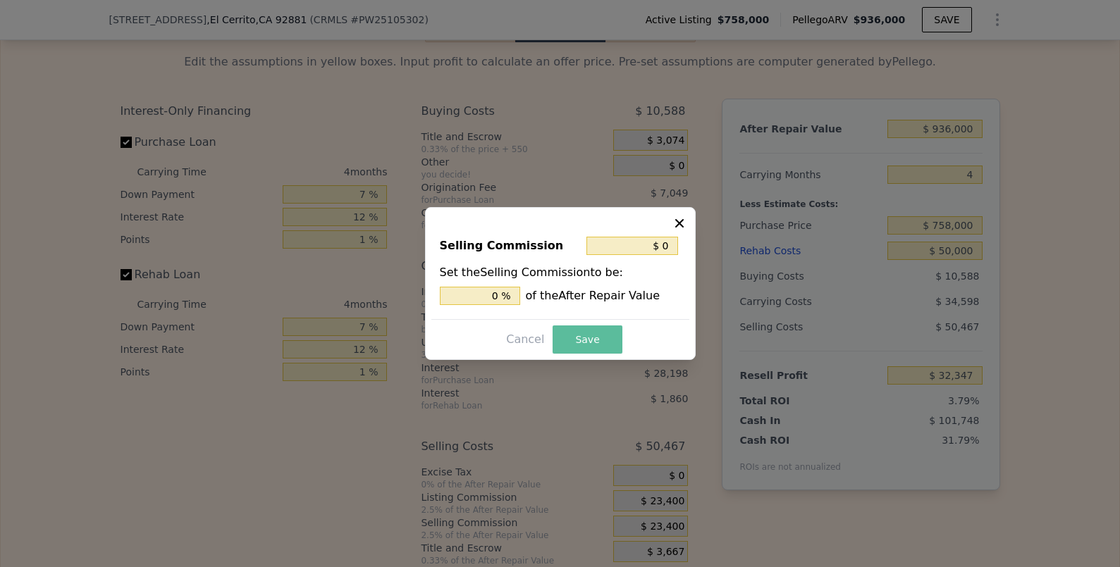
click at [609, 342] on button "Save" at bounding box center [587, 340] width 69 height 28
type input "$ 55,747"
